Goal: Information Seeking & Learning: Learn about a topic

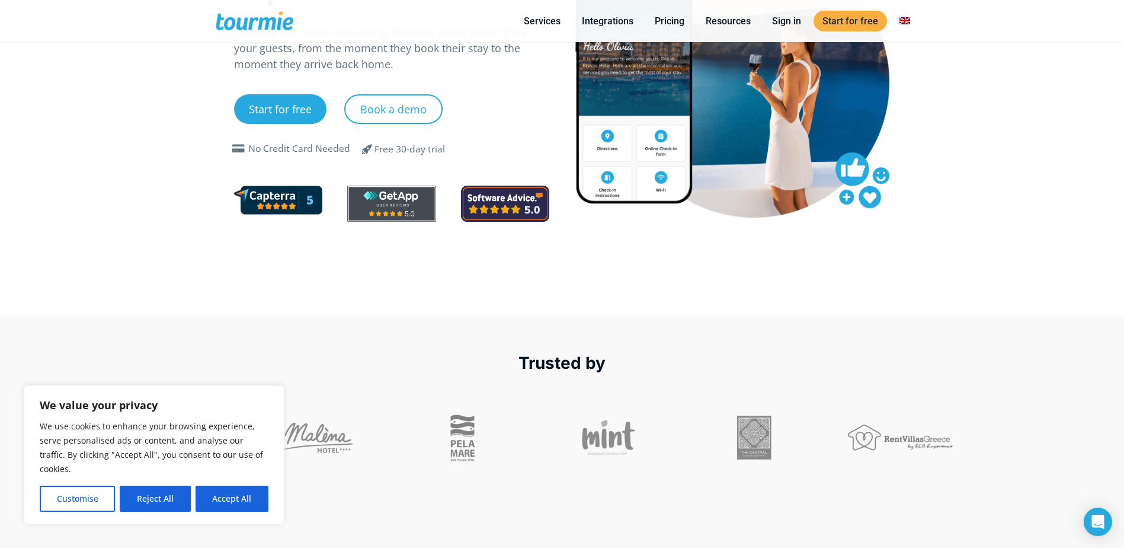
scroll to position [119, 0]
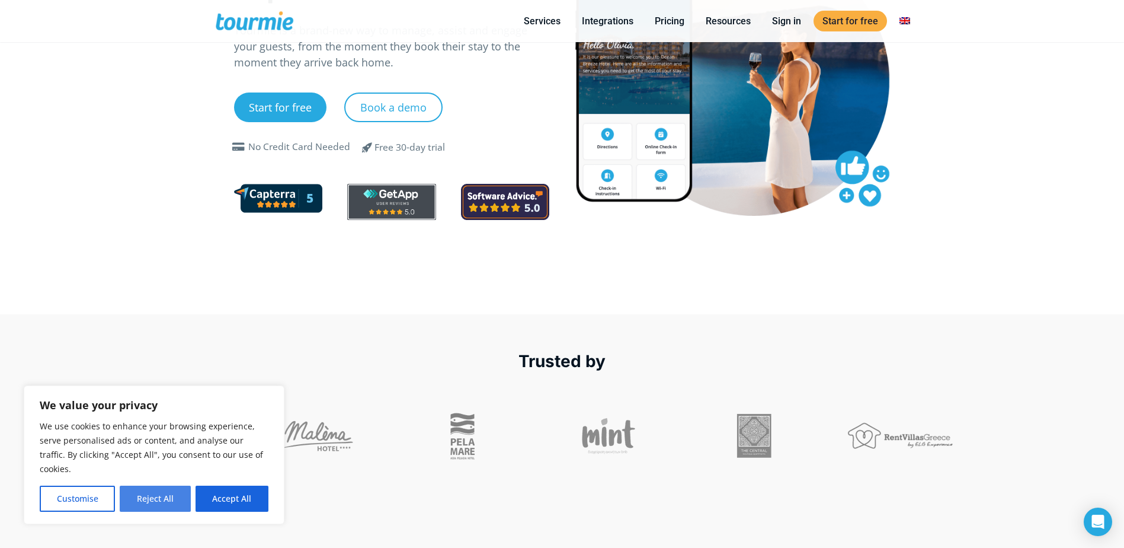
click at [175, 498] on button "Reject All" at bounding box center [155, 498] width 71 height 26
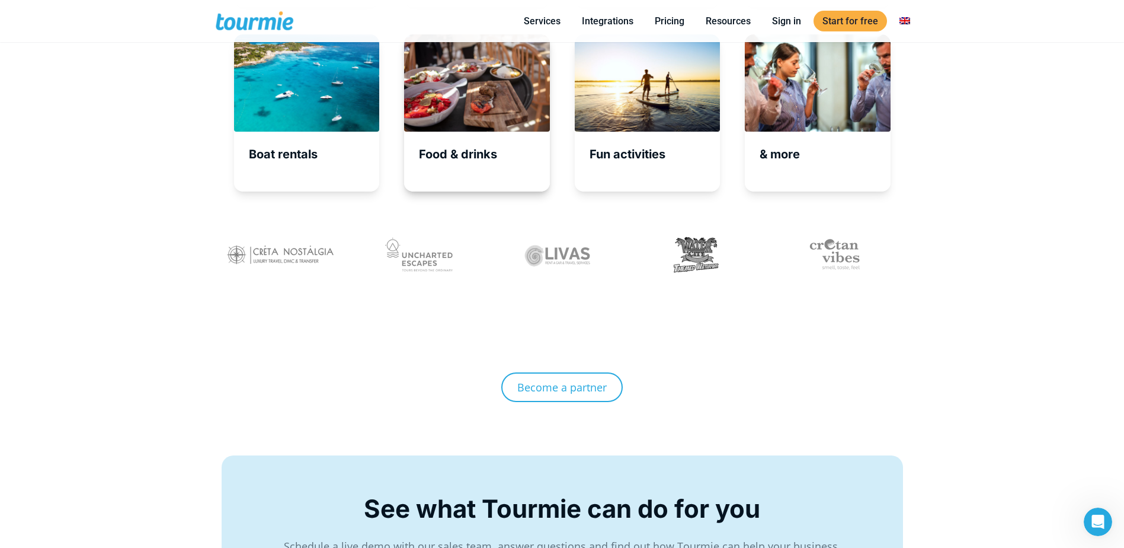
scroll to position [4184, 0]
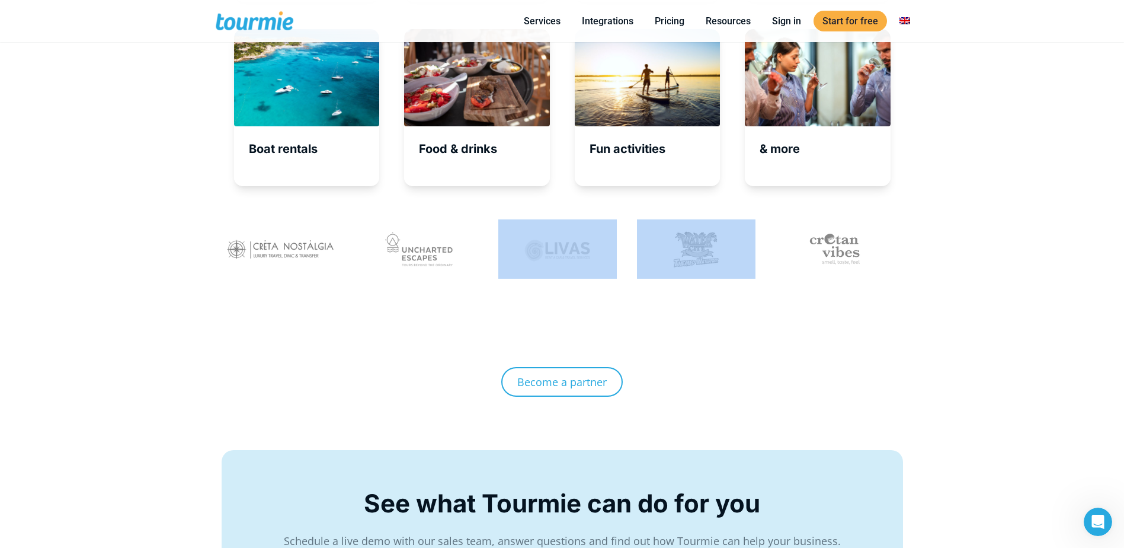
drag, startPoint x: 542, startPoint y: 254, endPoint x: 737, endPoint y: 261, distance: 195.1
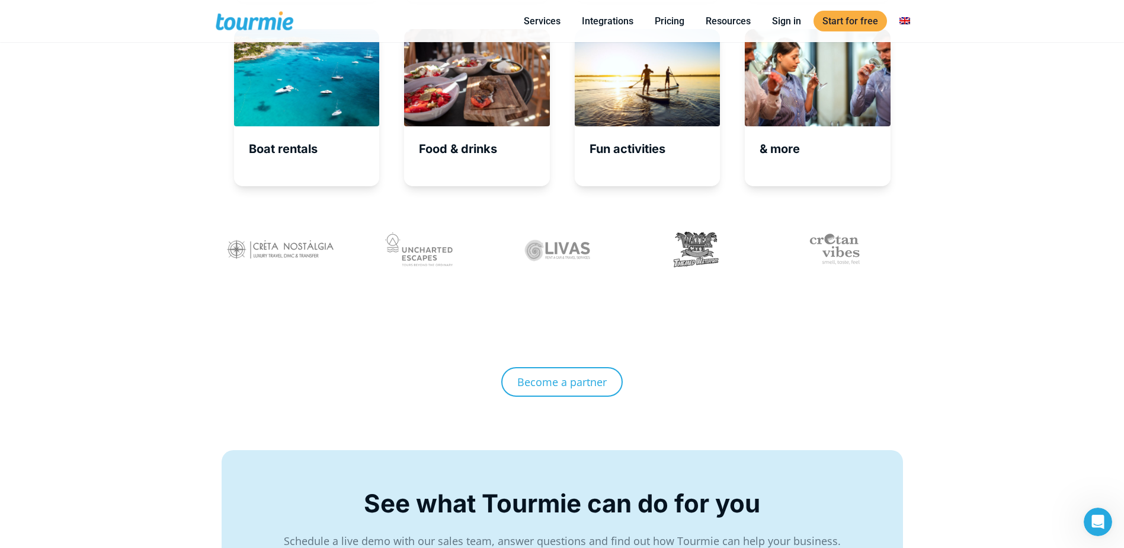
click at [1030, 273] on div "Become a partner" at bounding box center [562, 326] width 1124 height 249
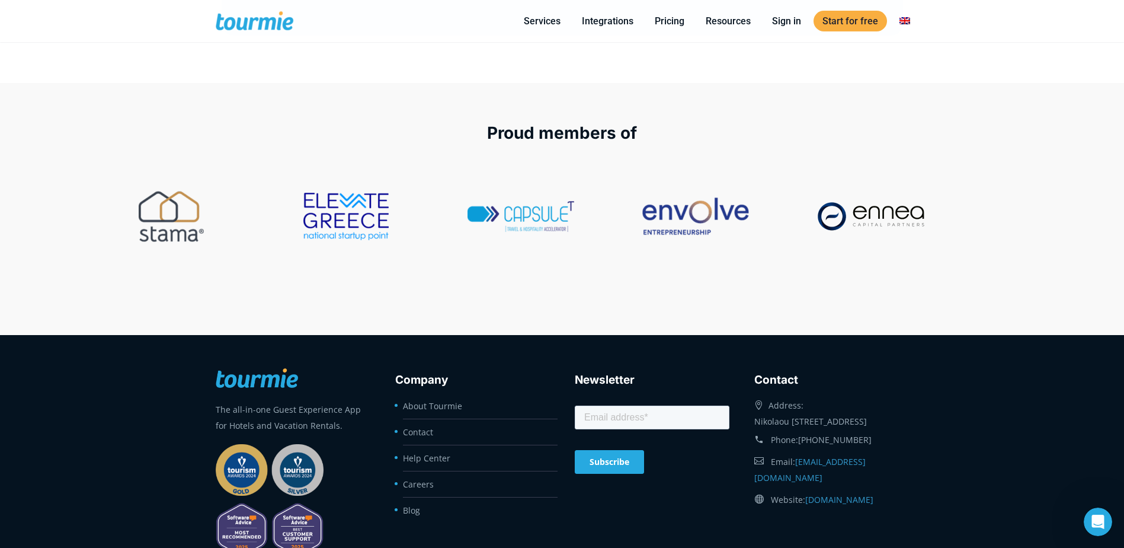
scroll to position [4806, 0]
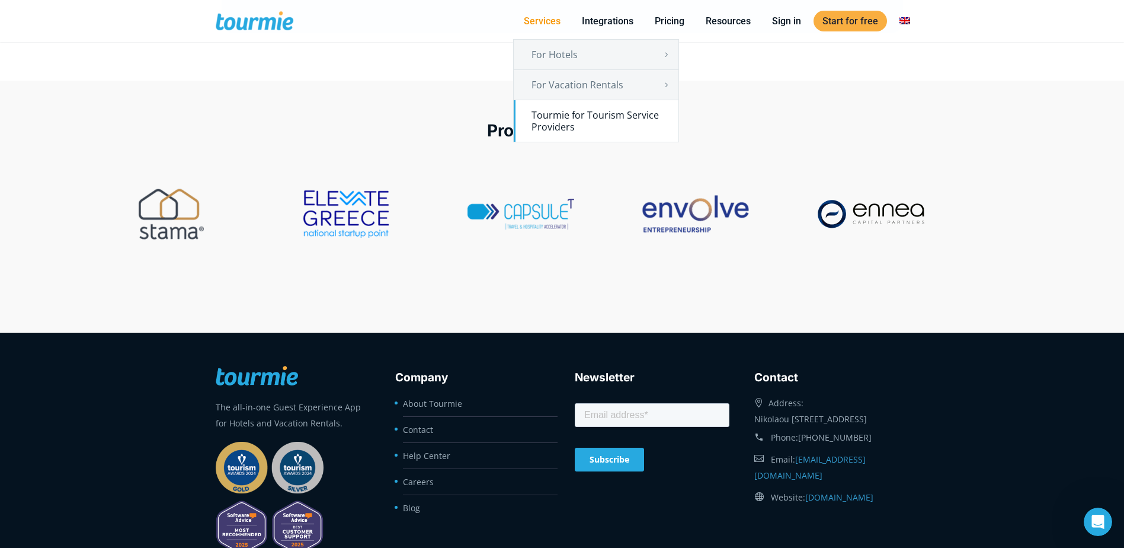
click at [581, 108] on link "Tourmie for Tourism Service Providers" at bounding box center [596, 120] width 165 height 41
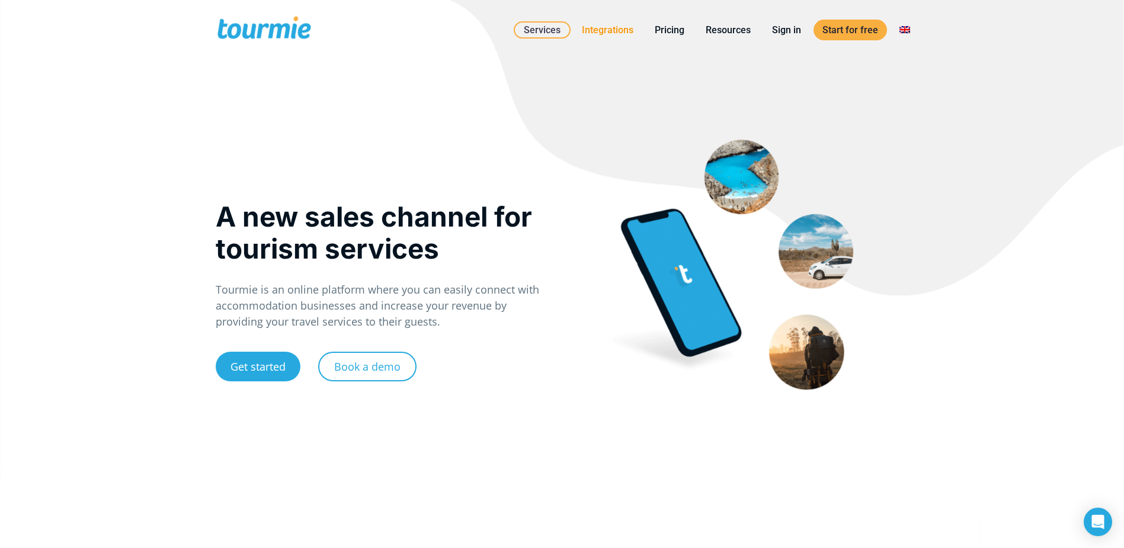
click at [628, 29] on link "Integrations" at bounding box center [607, 30] width 69 height 15
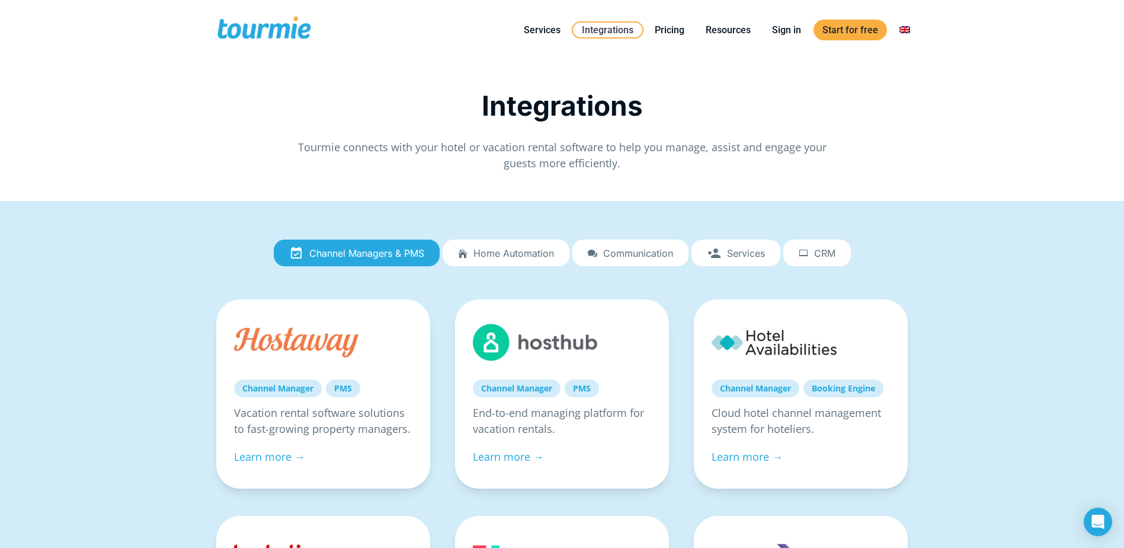
click at [517, 252] on span "Home automation" at bounding box center [514, 253] width 81 height 11
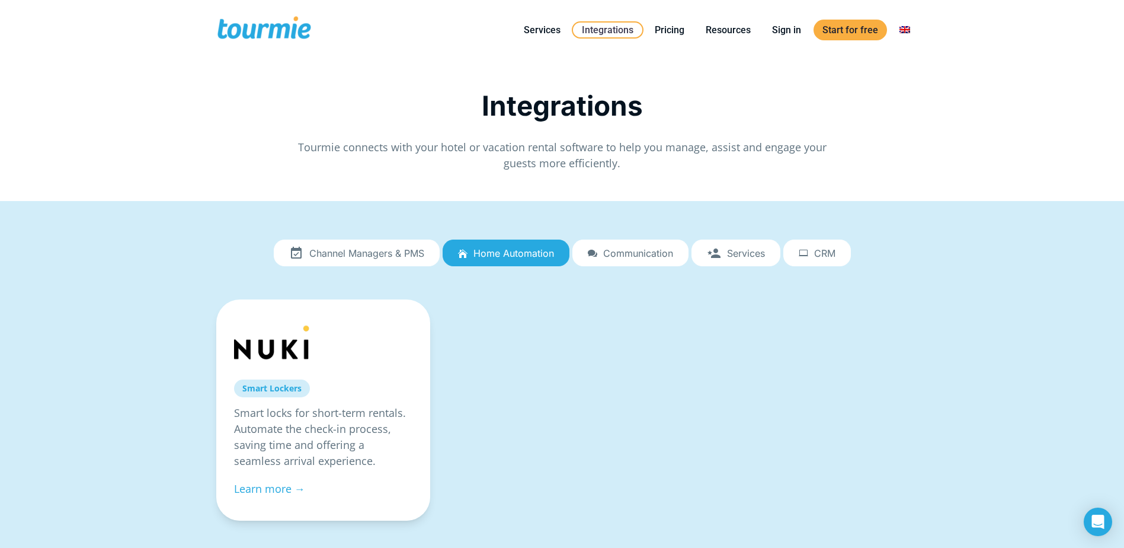
click at [646, 258] on link "Communication" at bounding box center [631, 252] width 116 height 27
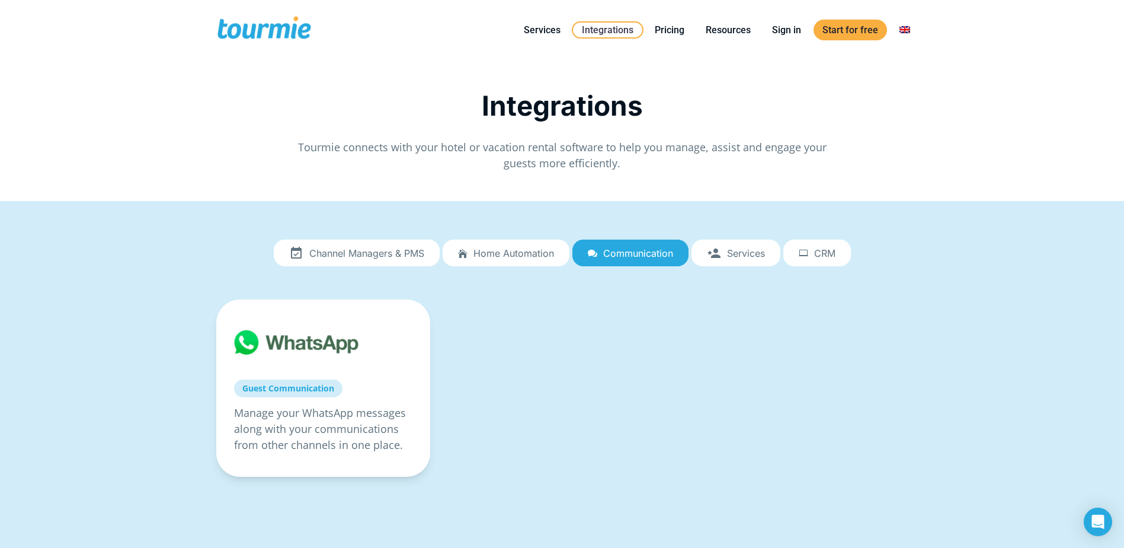
click at [758, 257] on span "Services" at bounding box center [746, 253] width 38 height 11
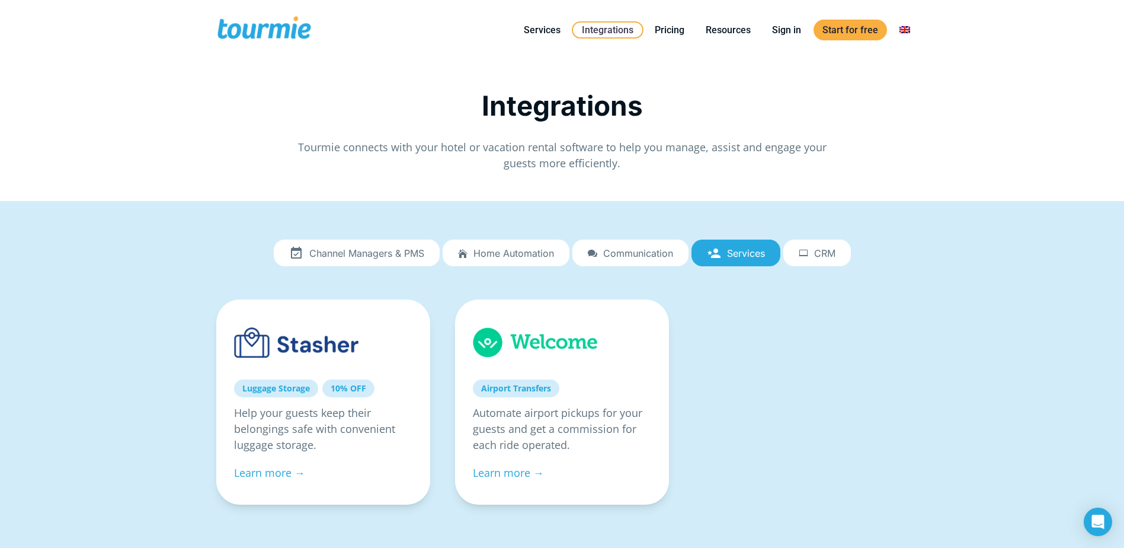
click at [827, 257] on span "CRM" at bounding box center [824, 253] width 21 height 11
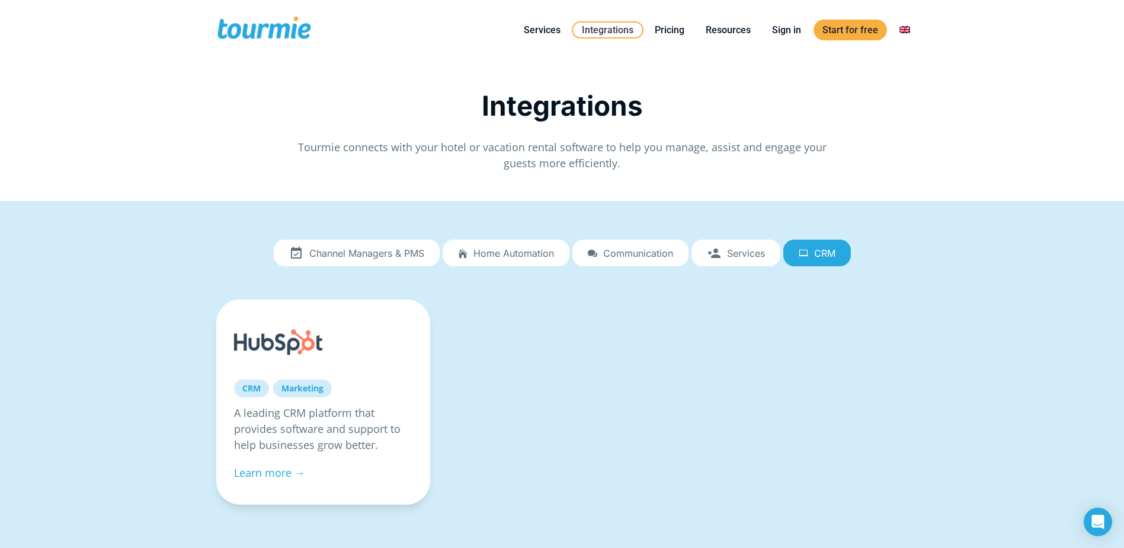
click at [385, 255] on span "Channel Managers & PMS" at bounding box center [366, 253] width 115 height 11
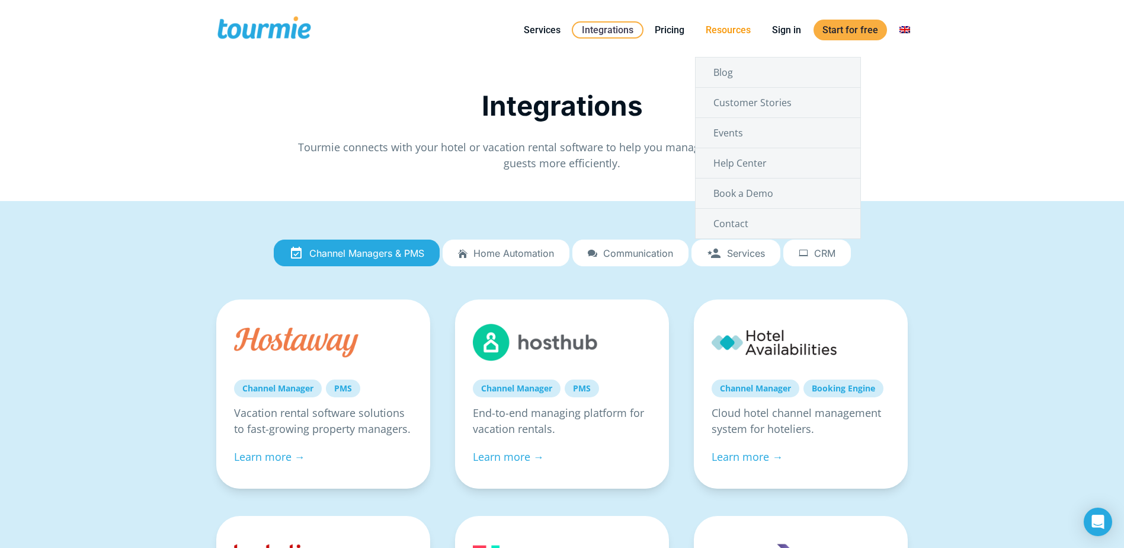
click at [733, 35] on link "Resources" at bounding box center [728, 30] width 63 height 15
click at [720, 132] on link "Events" at bounding box center [778, 133] width 165 height 30
